Goal: Task Accomplishment & Management: Complete application form

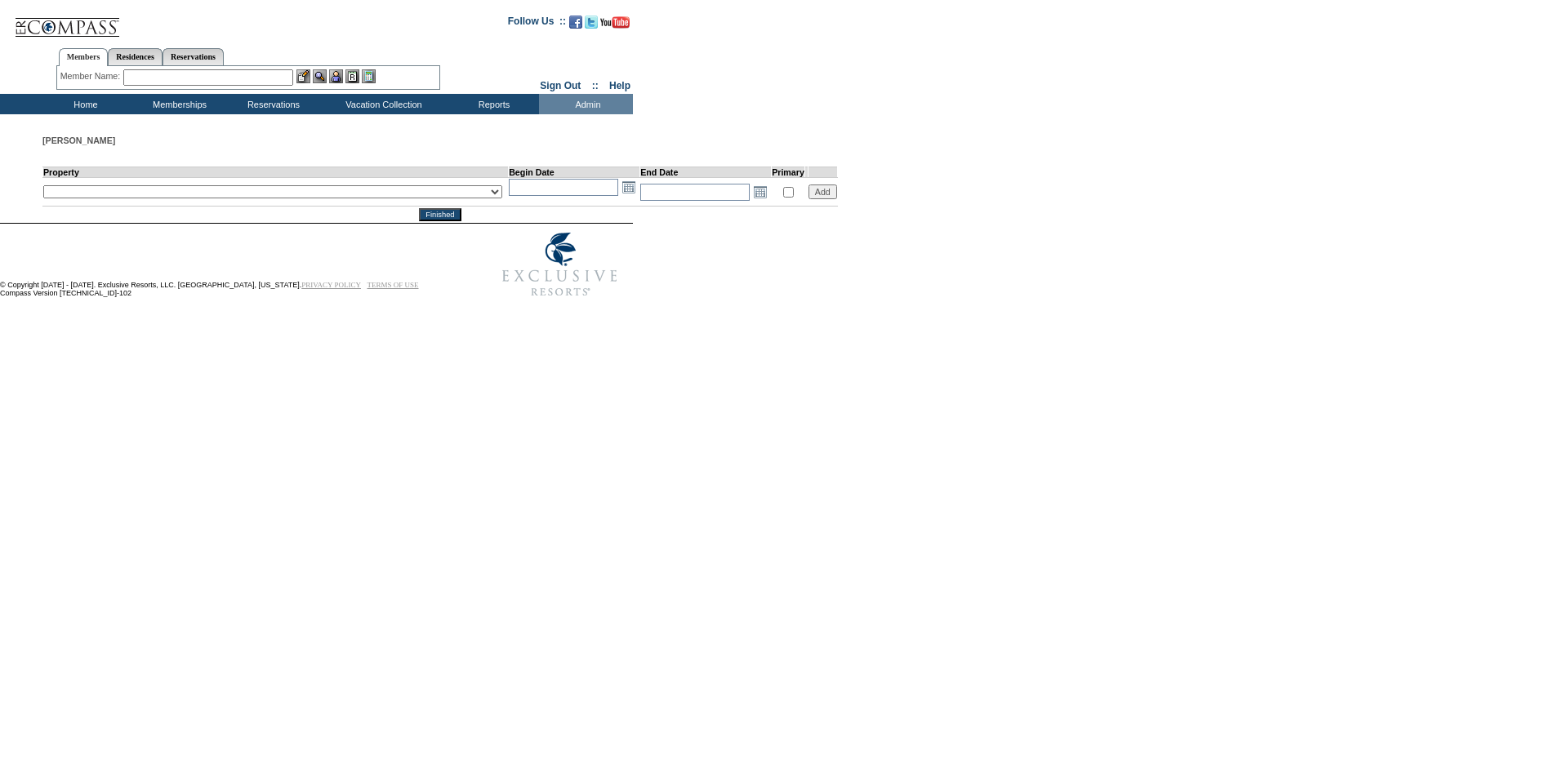
click at [383, 198] on select "__December 7, 2022 – [DATE] - __Holy Land 01 - __Holy Land 02 - __Holy Land 03 …" at bounding box center [272, 192] width 458 height 13
select select "6104"
click at [43, 186] on select "__December 7, 2022 – [DATE] - __Holy Land 01 - __Holy Land 02 - __Holy Land 03 …" at bounding box center [272, 192] width 458 height 13
click at [508, 192] on input "text" at bounding box center [563, 187] width 109 height 17
type input "[DATE]"
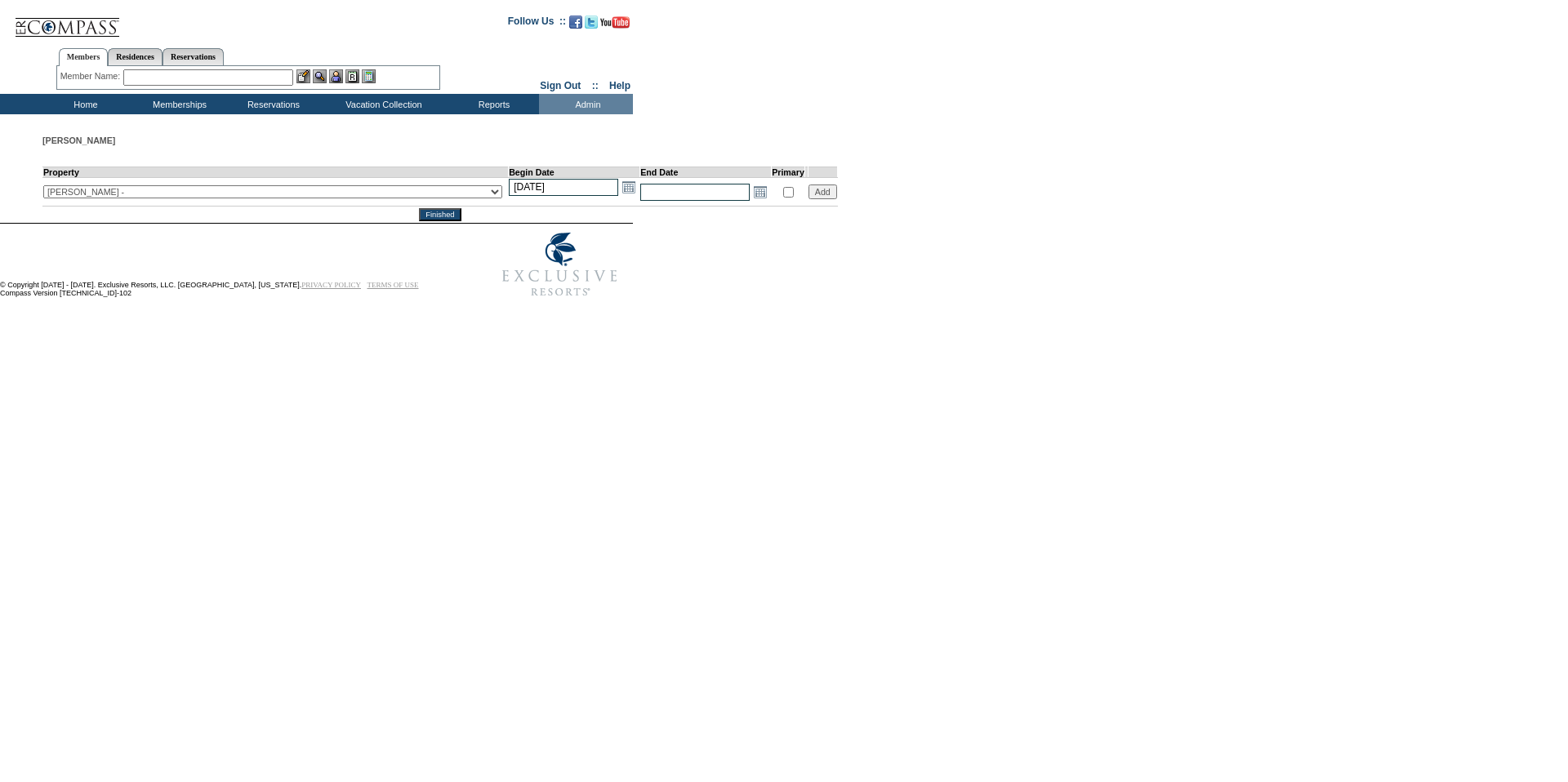
type input "[DATE]"
click at [640, 190] on input "text" at bounding box center [695, 192] width 109 height 17
type input "[DATE]"
click at [808, 192] on input "Add" at bounding box center [822, 192] width 29 height 15
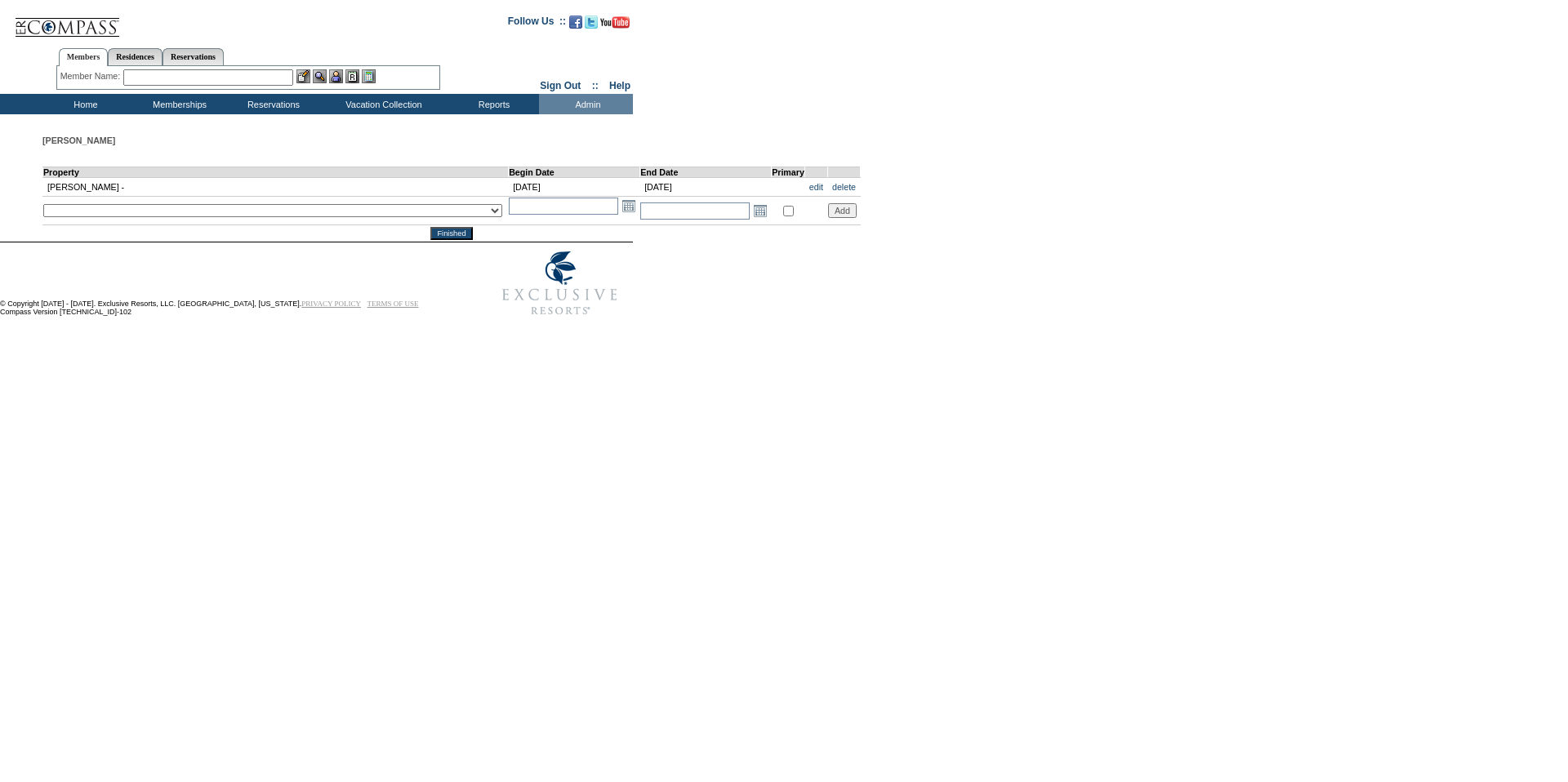
click at [205, 217] on select "__December 7, 2022 – [DATE] - __Holy Land 01 - __Holy Land 02 - __Holy Land 03 …" at bounding box center [272, 210] width 458 height 13
select select "6105"
click at [43, 206] on select "__December 7, 2022 – [DATE] - __Holy Land 01 - __Holy Land 02 - __Holy Land 03 …" at bounding box center [272, 210] width 458 height 13
click at [508, 212] on input "text" at bounding box center [563, 206] width 109 height 17
type input "[DATE]"
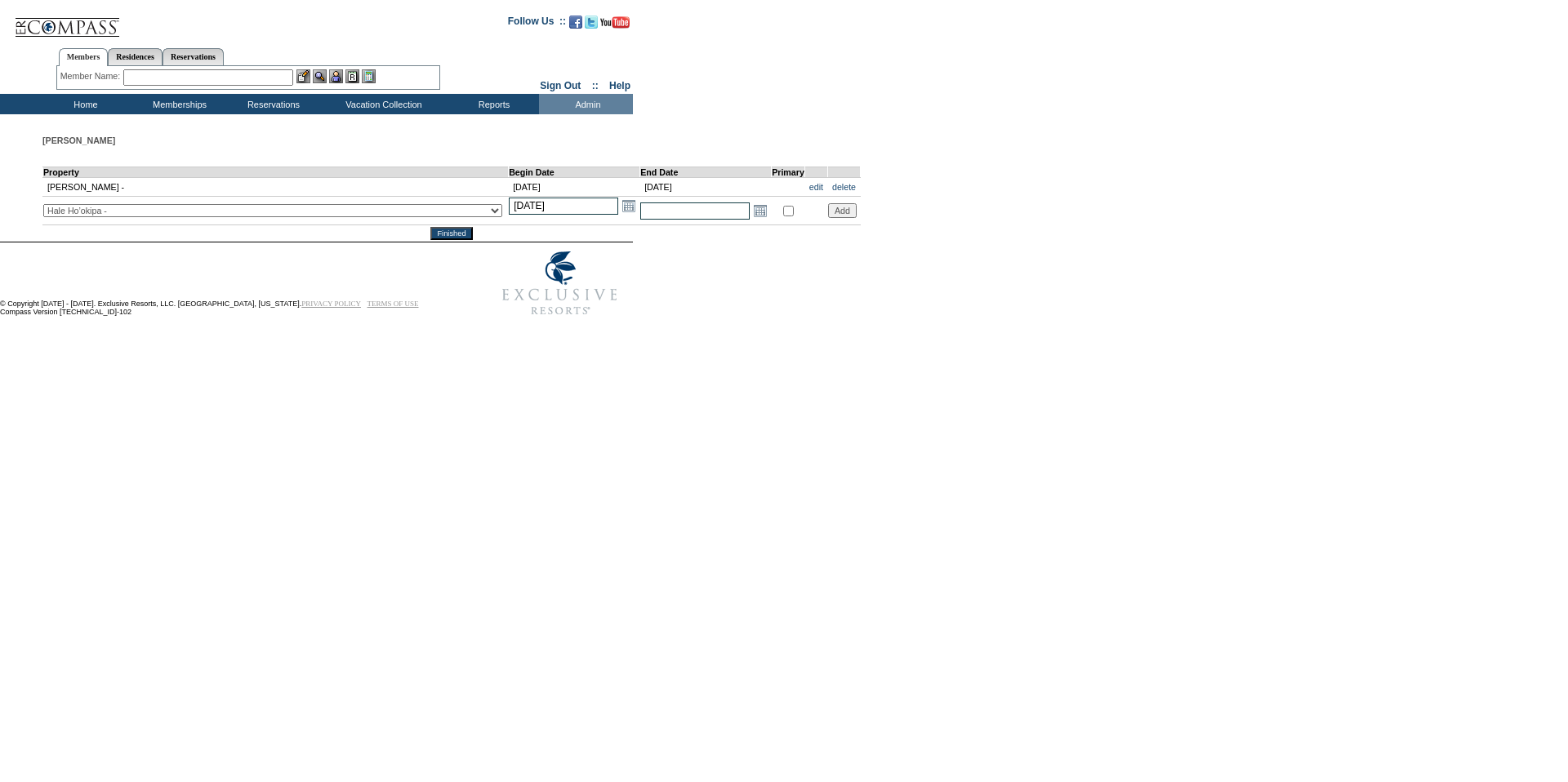
type input "[DATE]"
click at [640, 210] on input "text" at bounding box center [695, 211] width 109 height 17
type input "[DATE]"
click at [828, 216] on input "Add" at bounding box center [842, 210] width 29 height 15
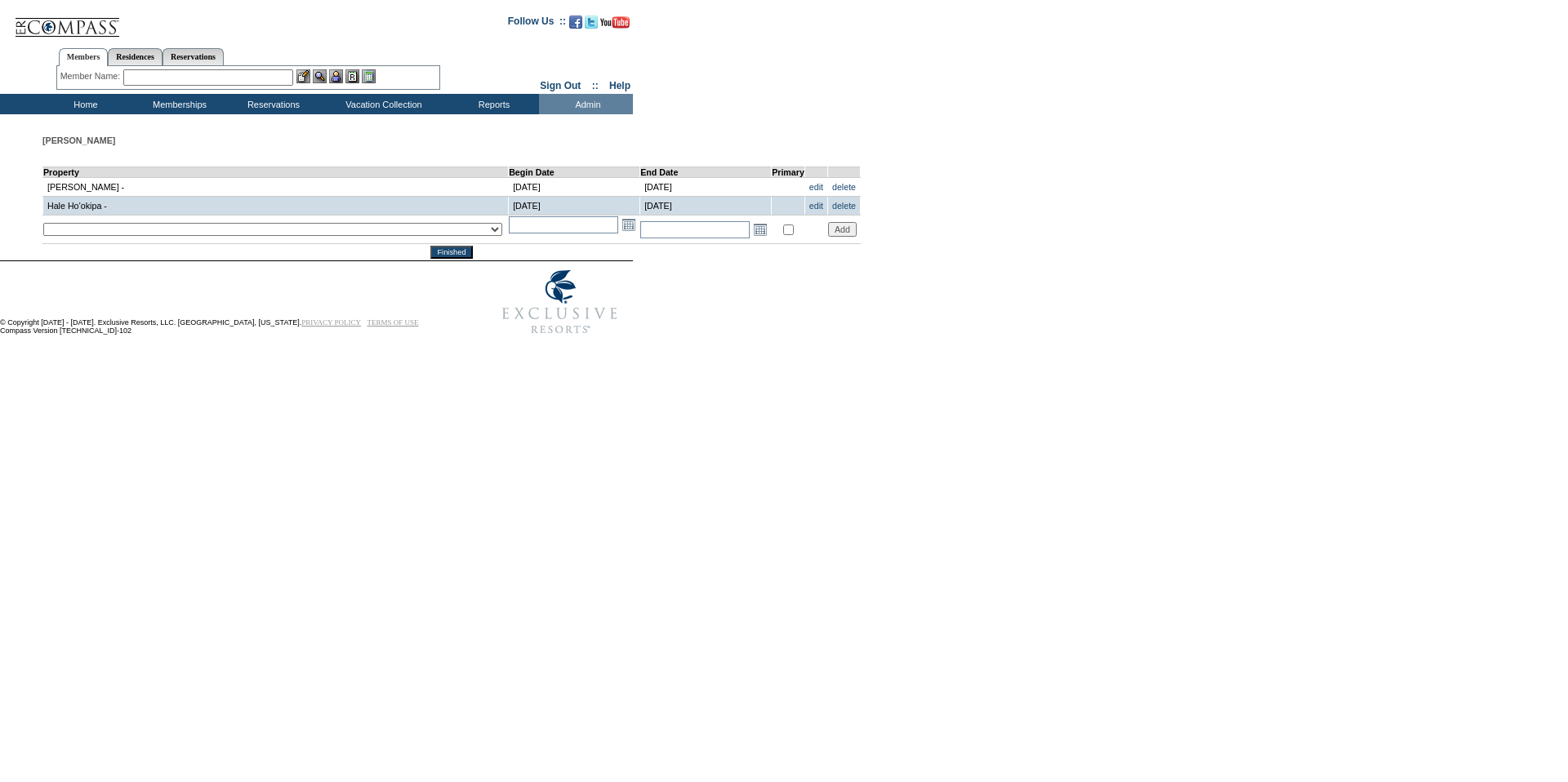
click at [280, 231] on select "__December 7, 2022 – [DATE] - __Holy Land 01 - __Holy Land 02 - __Holy Land 03 …" at bounding box center [272, 229] width 458 height 13
select select "365"
click at [43, 226] on select "__December 7, 2022 – [DATE] - __Holy Land 01 - __Holy Land 02 - __Holy Land 03 …" at bounding box center [272, 229] width 458 height 13
click at [508, 231] on input "text" at bounding box center [563, 225] width 109 height 17
type input "[DATE]"
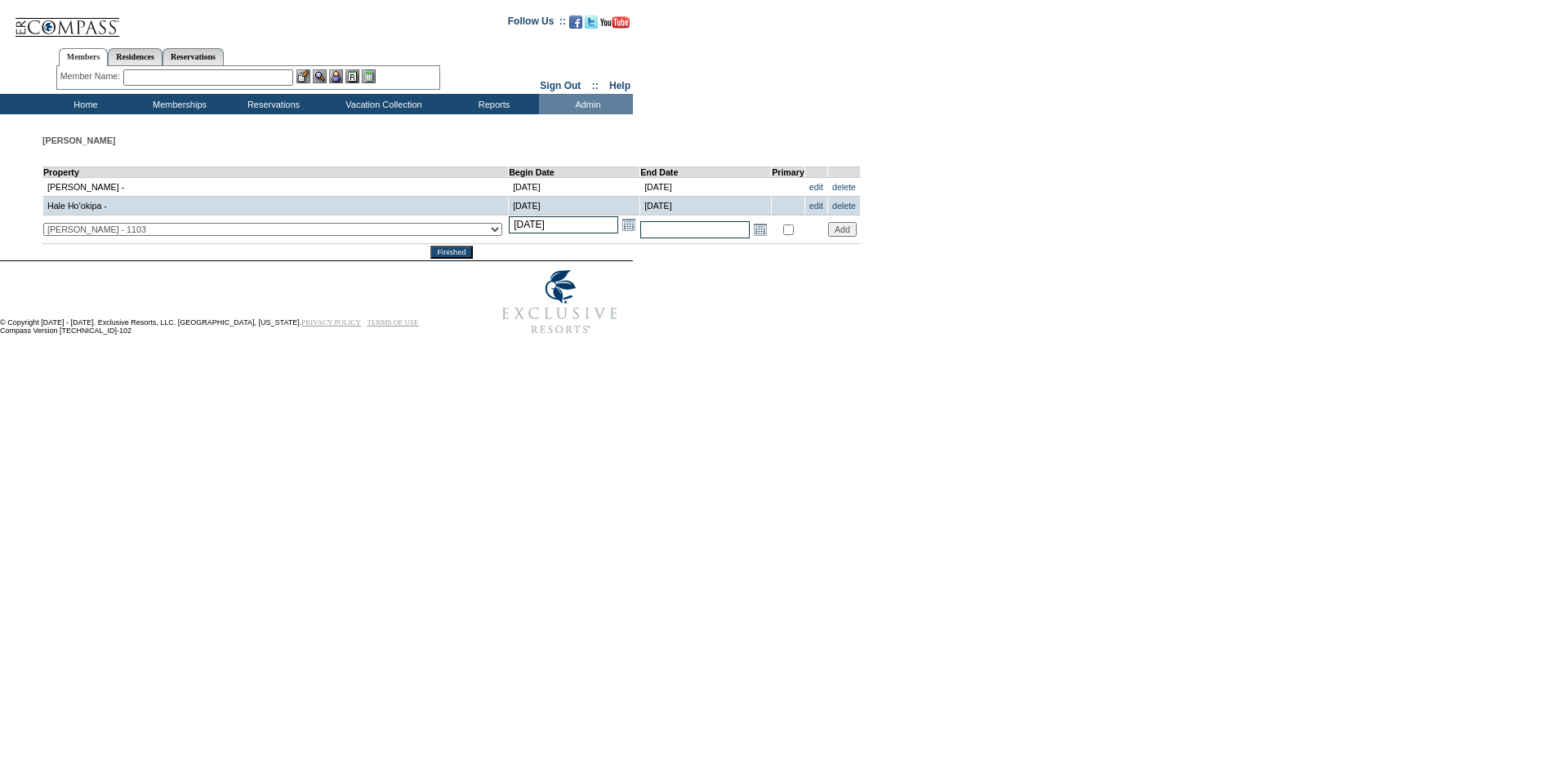
type input "[DATE]"
click at [640, 232] on input "text" at bounding box center [695, 230] width 109 height 17
type input "[DATE]"
click at [828, 236] on input "Add" at bounding box center [842, 229] width 29 height 15
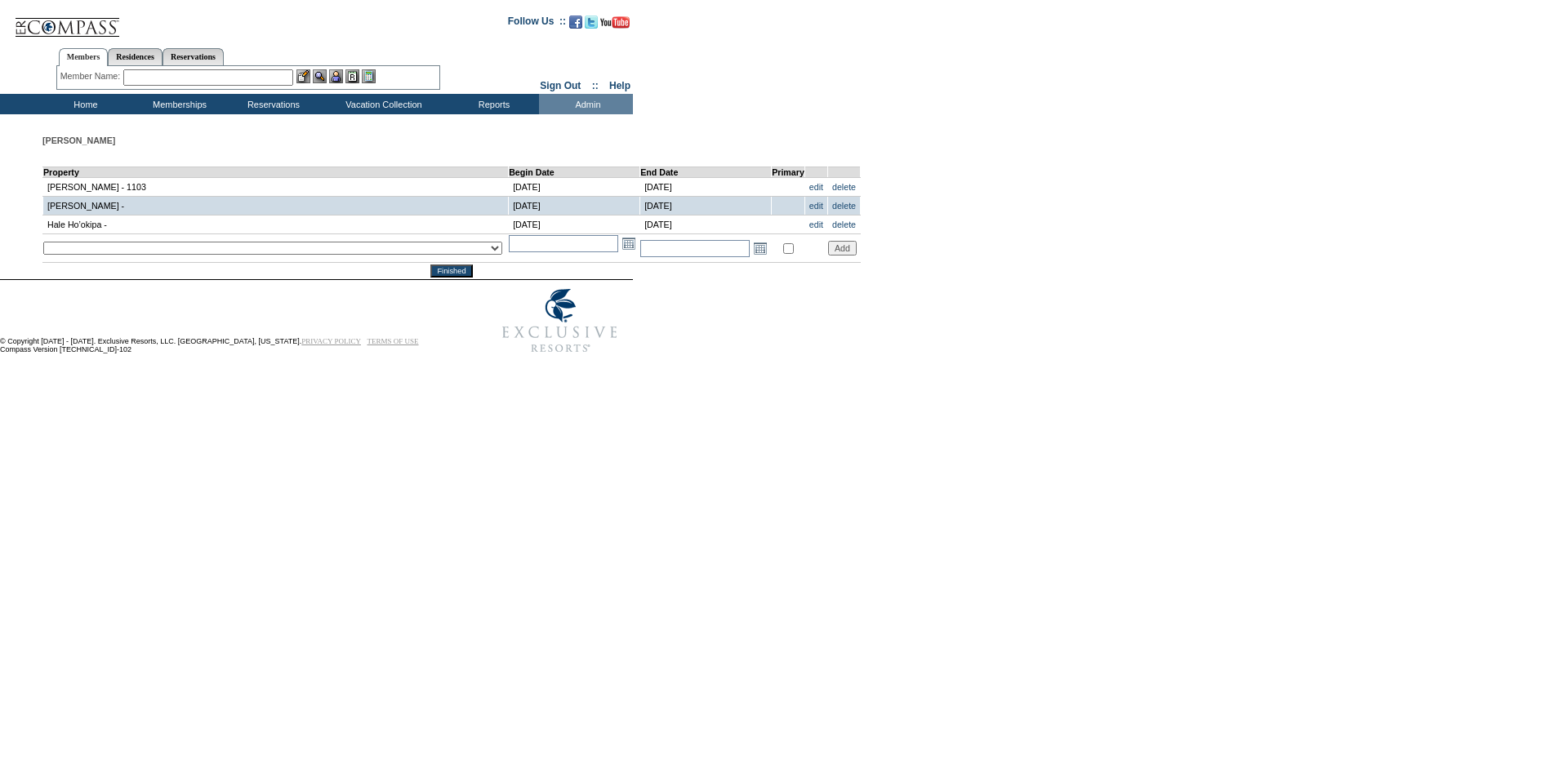
click at [174, 249] on select "__December 7, 2022 – [DATE] - __Holy Land 01 - __Holy Land 02 - __Holy Land 03 …" at bounding box center [272, 248] width 458 height 13
select select "364"
click at [43, 245] on select "__December 7, 2022 – [DATE] - __Holy Land 01 - __Holy Land 02 - __Holy Land 03 …" at bounding box center [272, 248] width 458 height 13
click at [508, 247] on input "text" at bounding box center [563, 244] width 109 height 17
type input "[DATE]"
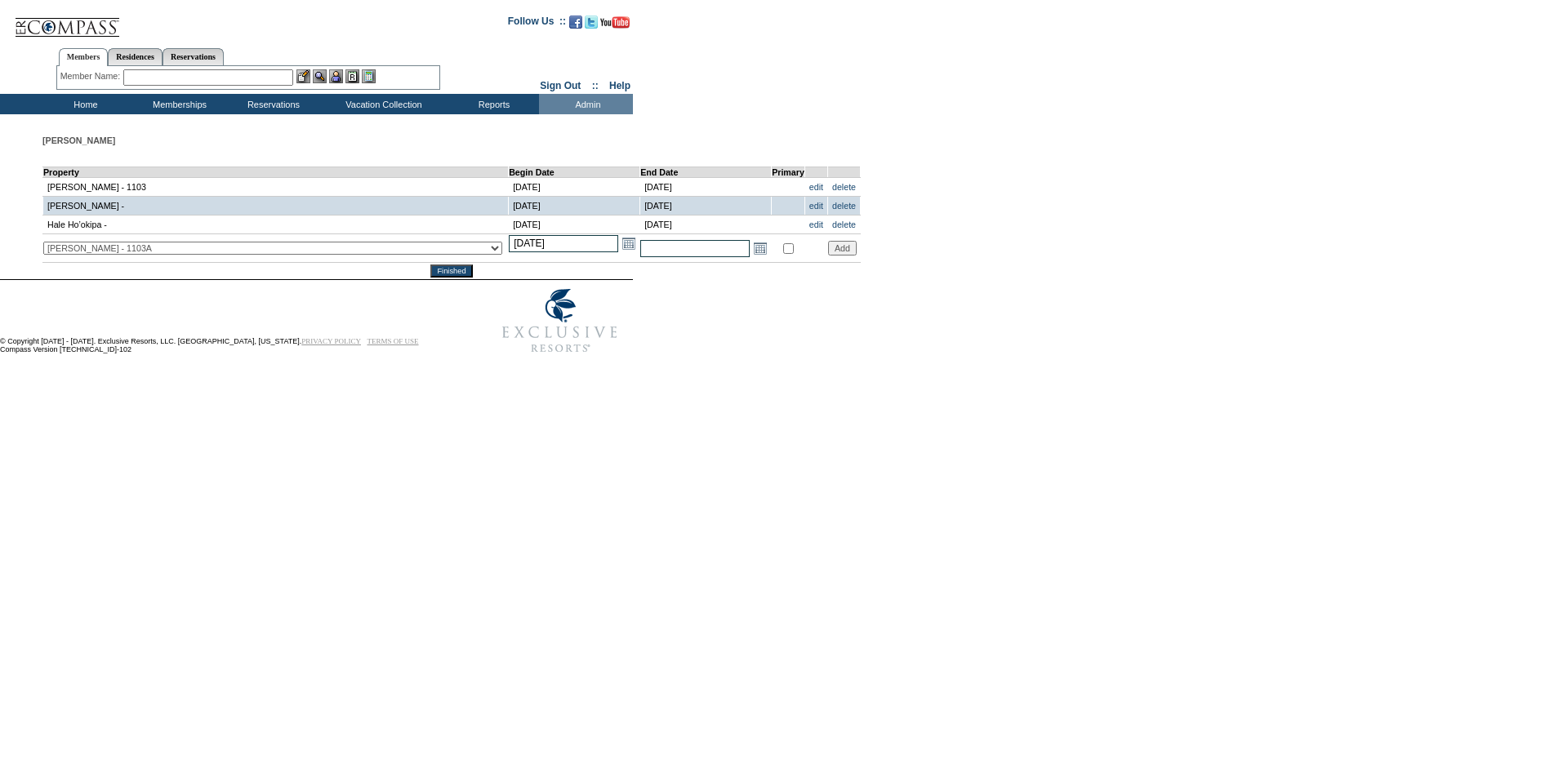
type input "[DATE]"
click at [640, 249] on input "text" at bounding box center [695, 248] width 109 height 17
type input "[DATE]"
click at [828, 255] on input "Add" at bounding box center [842, 248] width 29 height 15
